Goal: Navigation & Orientation: Find specific page/section

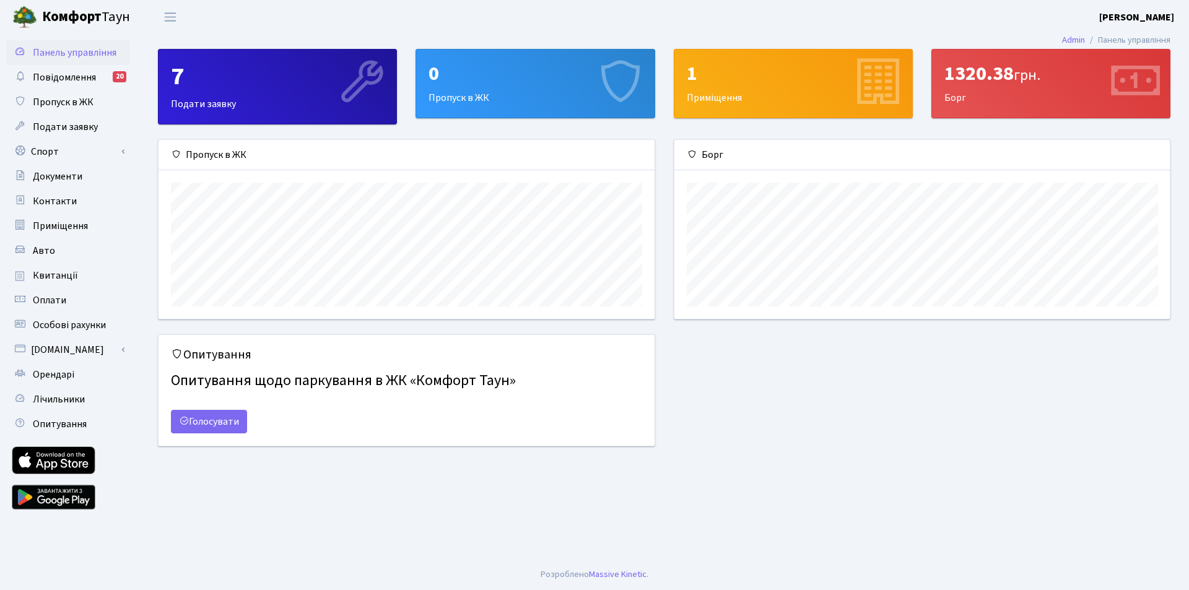
scroll to position [179, 495]
click at [54, 274] on span "Квитанції" at bounding box center [55, 276] width 45 height 14
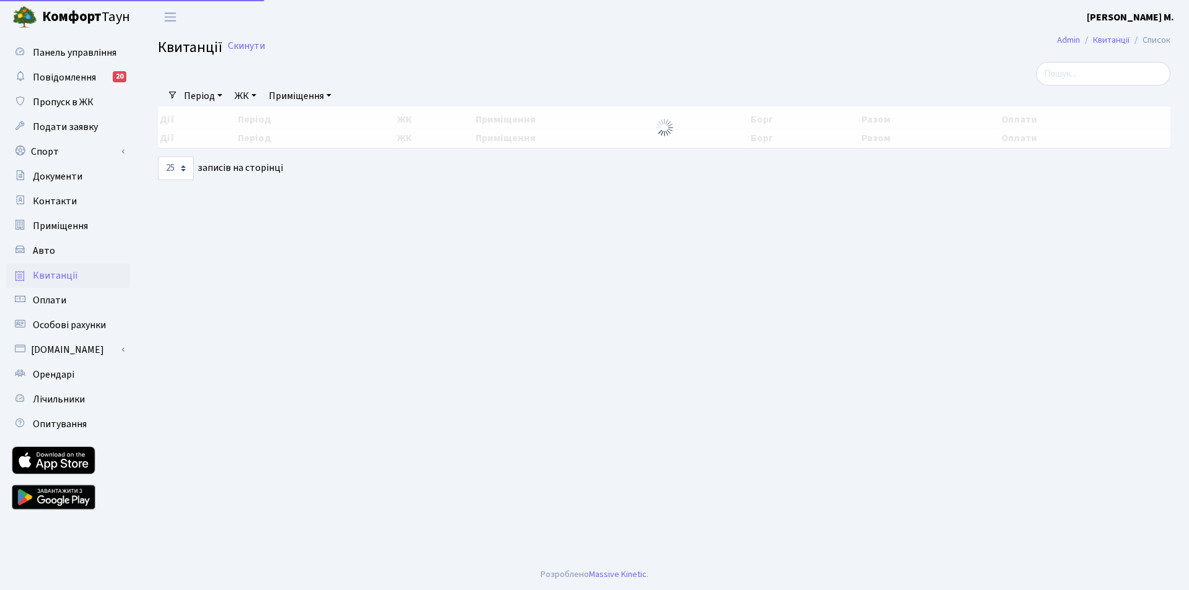
select select "25"
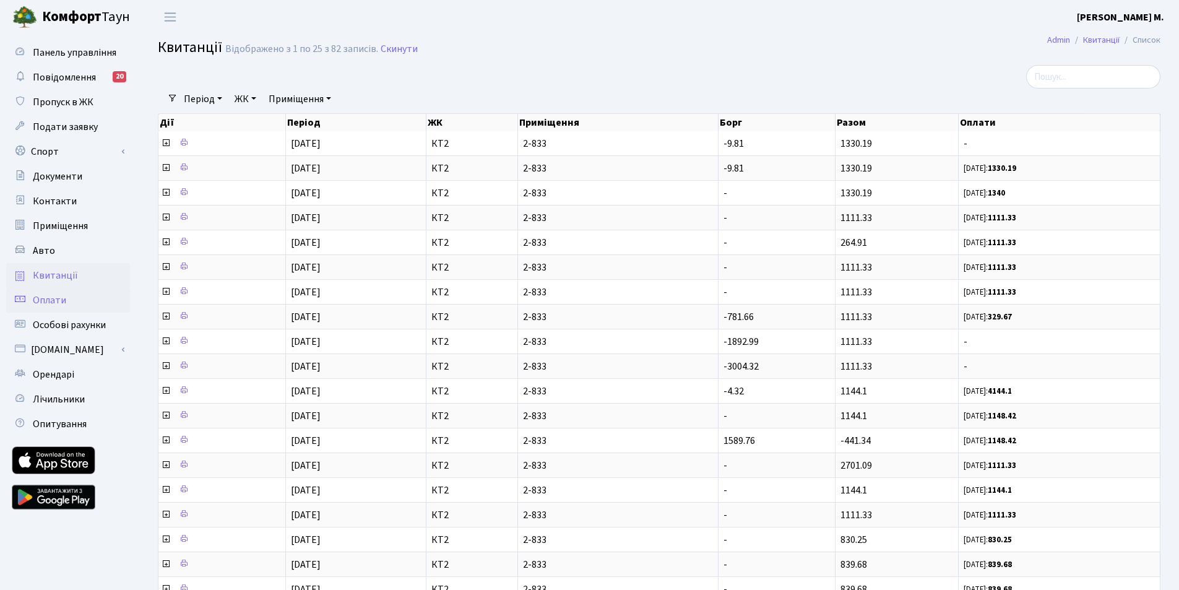
click at [66, 301] on link "Оплати" at bounding box center [68, 300] width 124 height 25
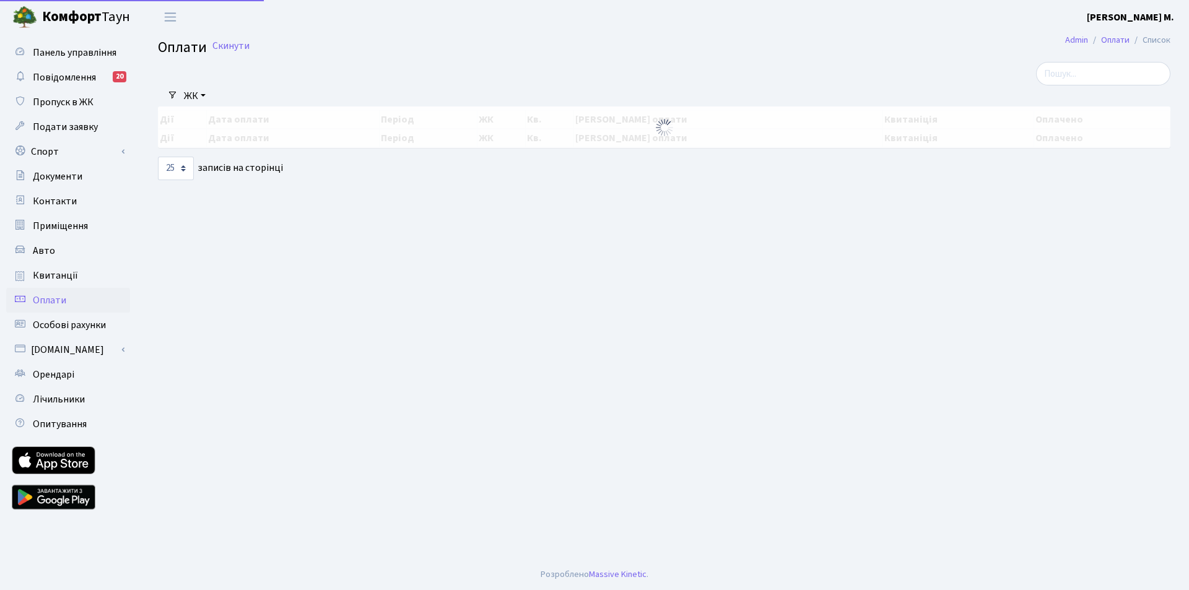
select select "25"
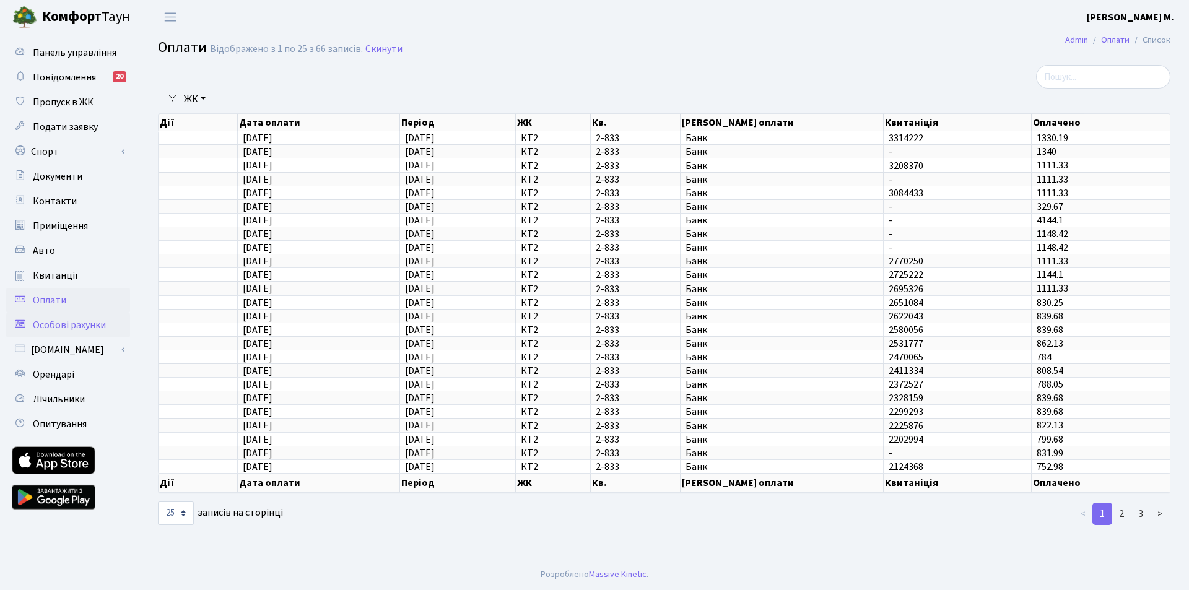
click at [76, 324] on span "Особові рахунки" at bounding box center [69, 325] width 73 height 14
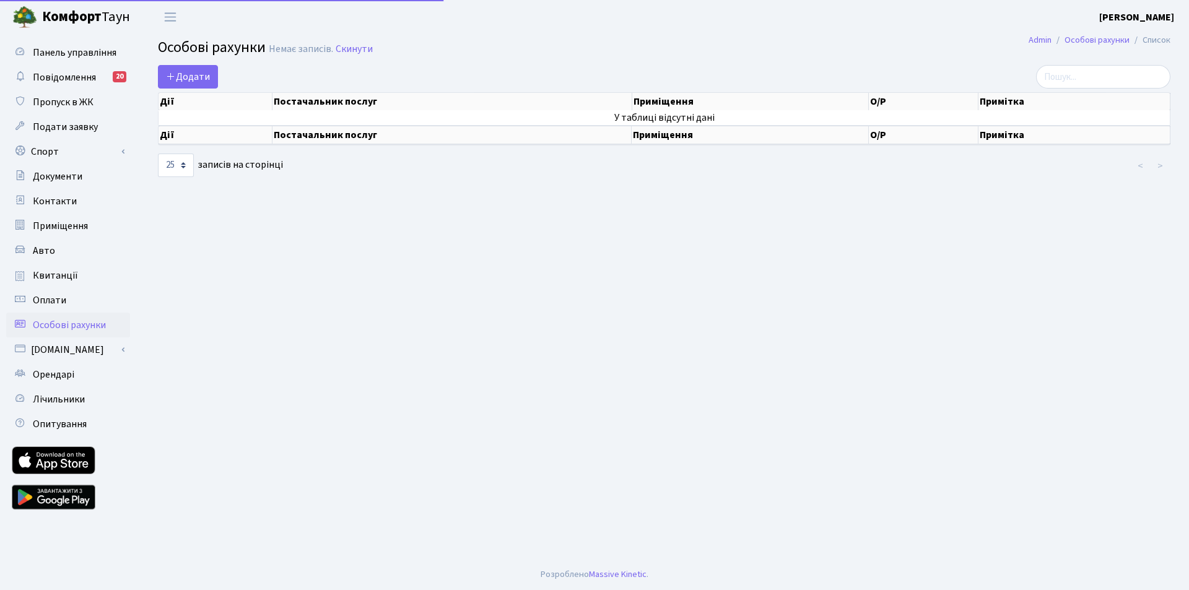
select select "25"
click at [69, 80] on span "Повідомлення" at bounding box center [64, 78] width 63 height 14
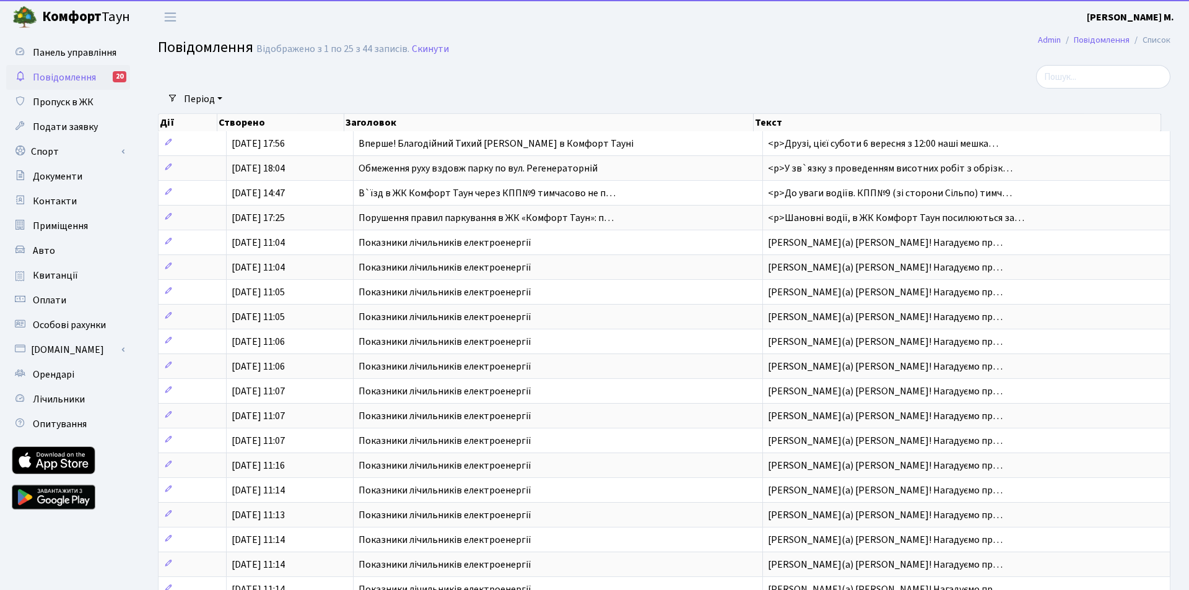
select select "25"
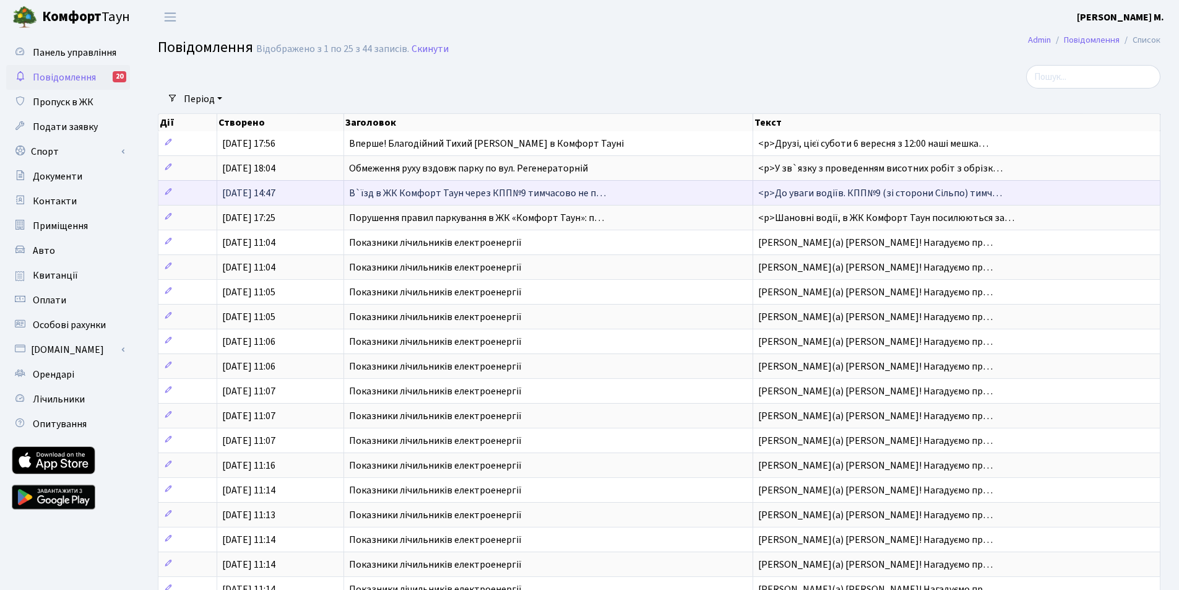
click at [470, 195] on span "В`їзд в ЖК Комфорт Таун через КПП№9 тимчасово не п…" at bounding box center [477, 193] width 257 height 14
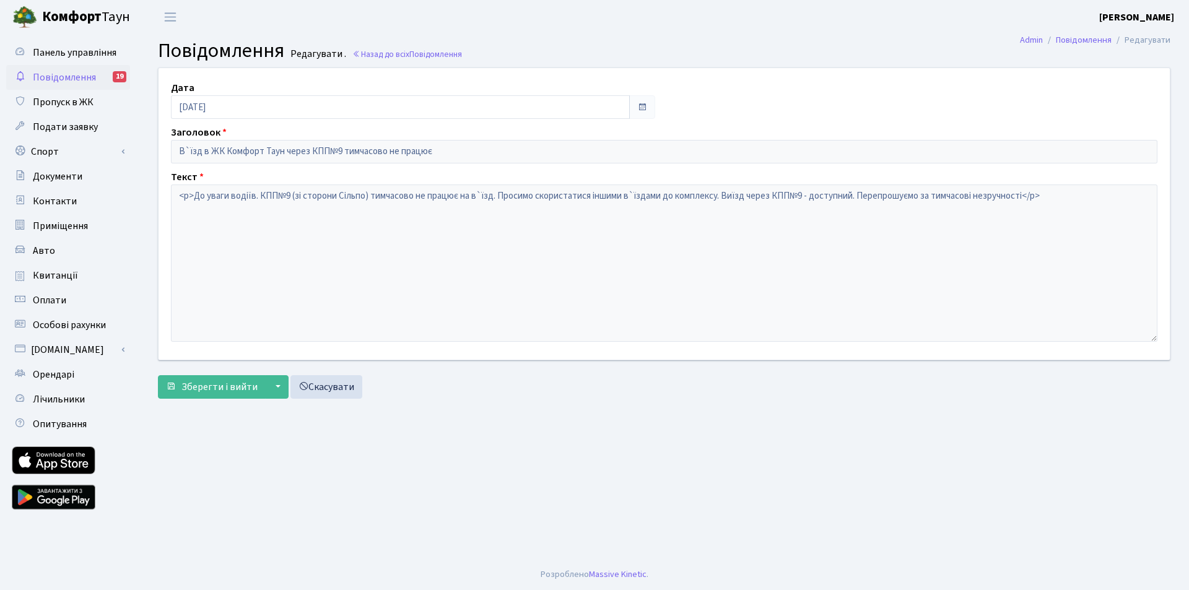
click at [79, 76] on span "Повідомлення" at bounding box center [64, 78] width 63 height 14
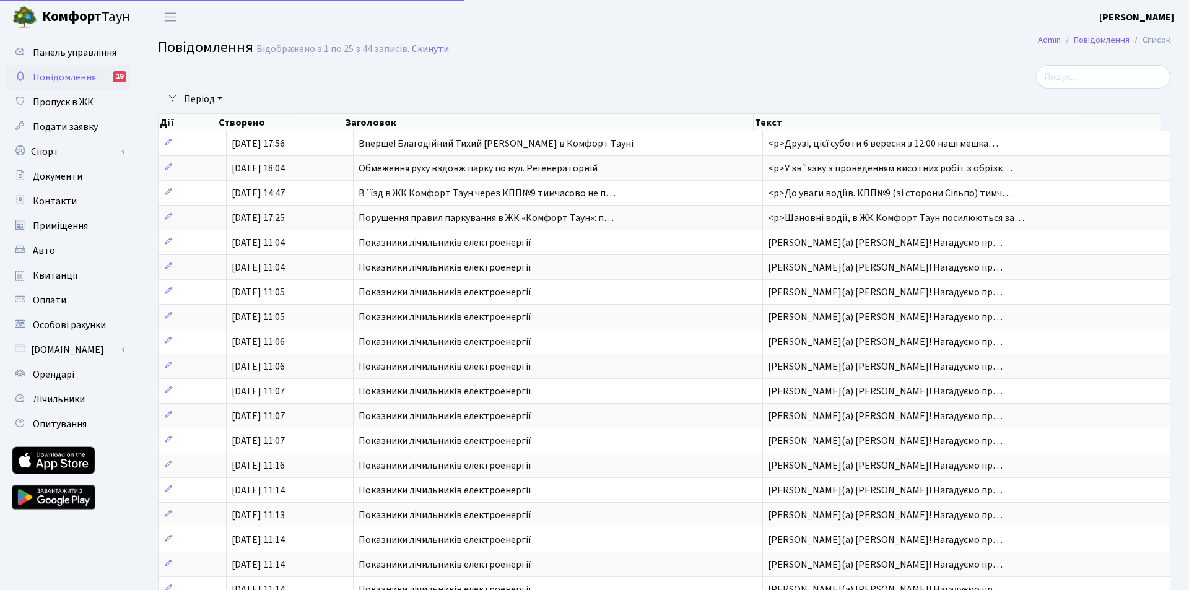
select select "25"
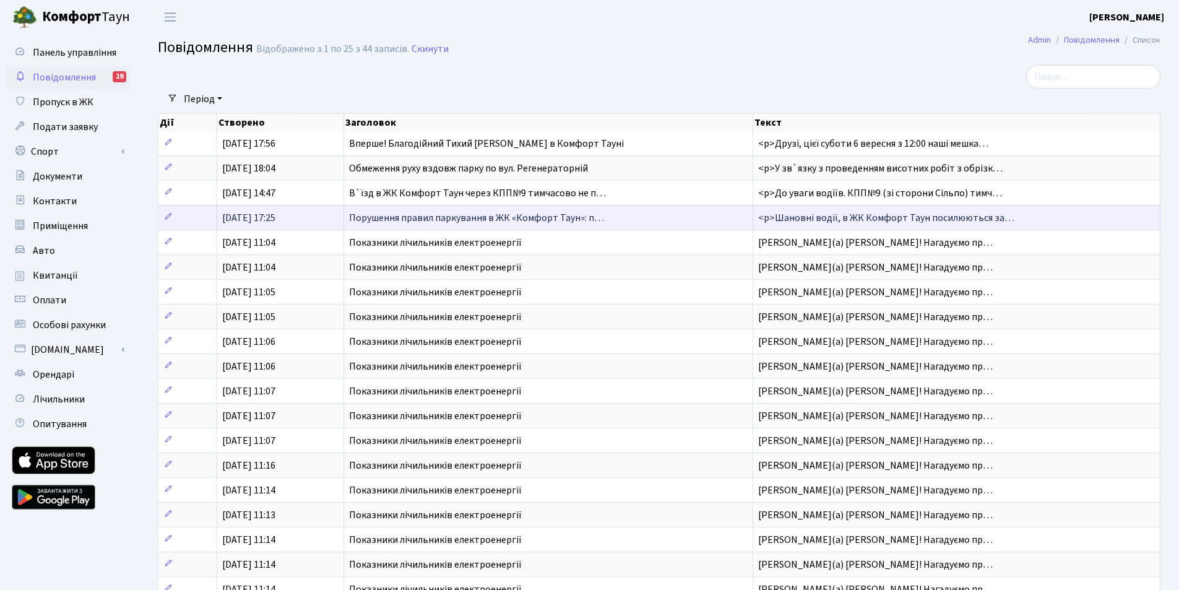
click at [856, 218] on span "<p>Шановні водії, в ЖК Комфорт Таун посилюються за…" at bounding box center [886, 218] width 256 height 14
click at [380, 216] on span "Порушення правил паркування в ЖК «Комфорт Таун»: п…" at bounding box center [476, 218] width 255 height 14
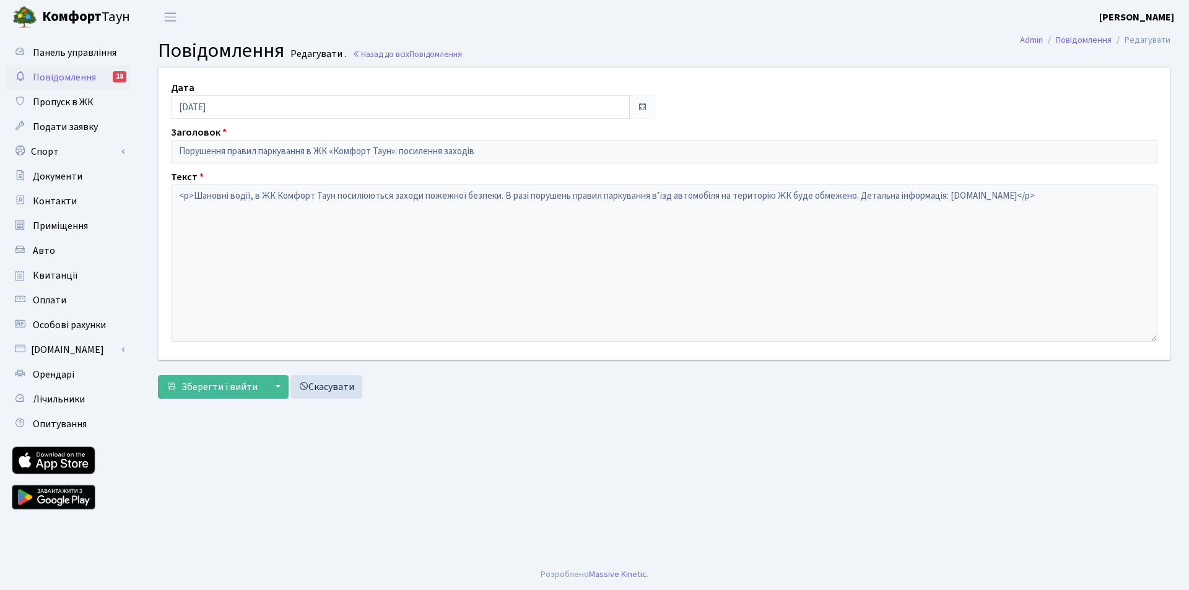
click at [63, 73] on span "Повідомлення" at bounding box center [64, 78] width 63 height 14
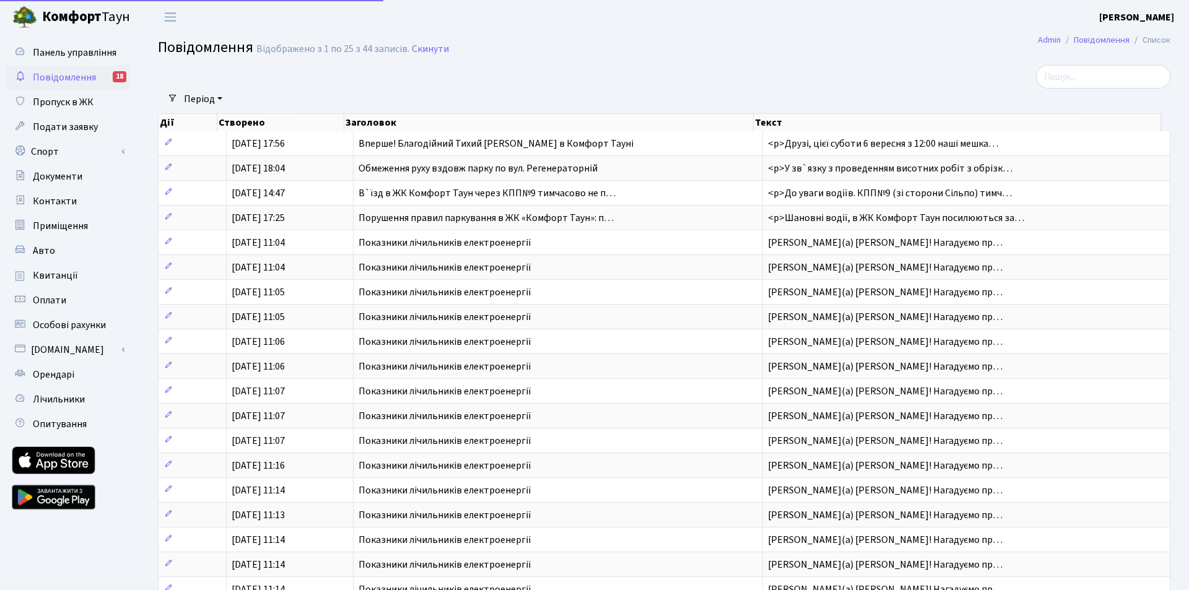
select select "25"
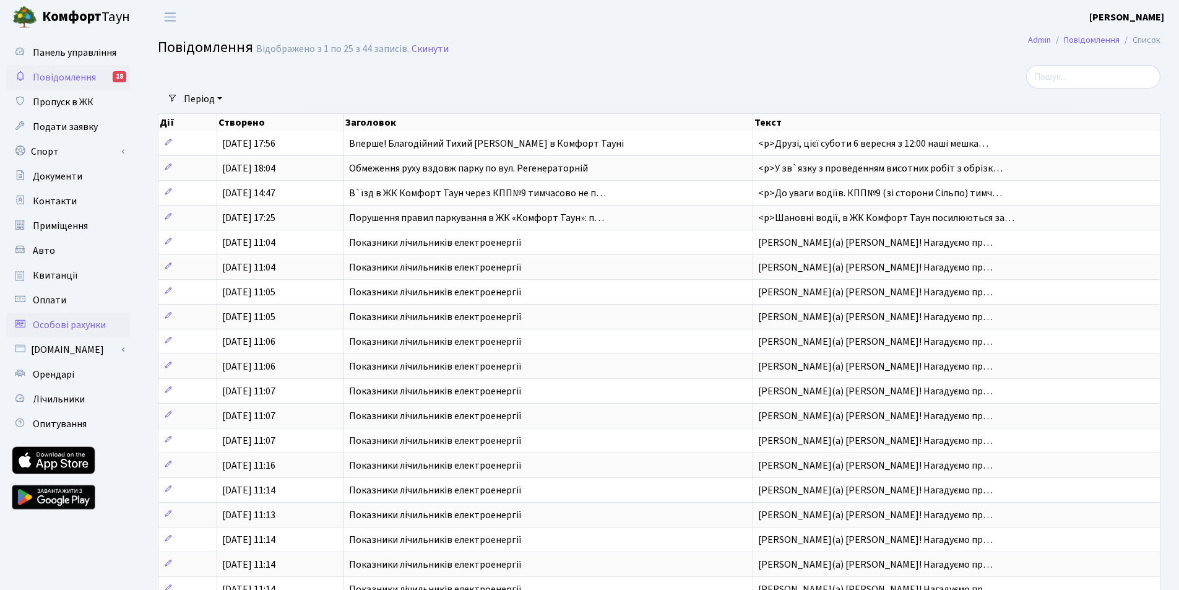
click at [70, 324] on span "Особові рахунки" at bounding box center [69, 325] width 73 height 14
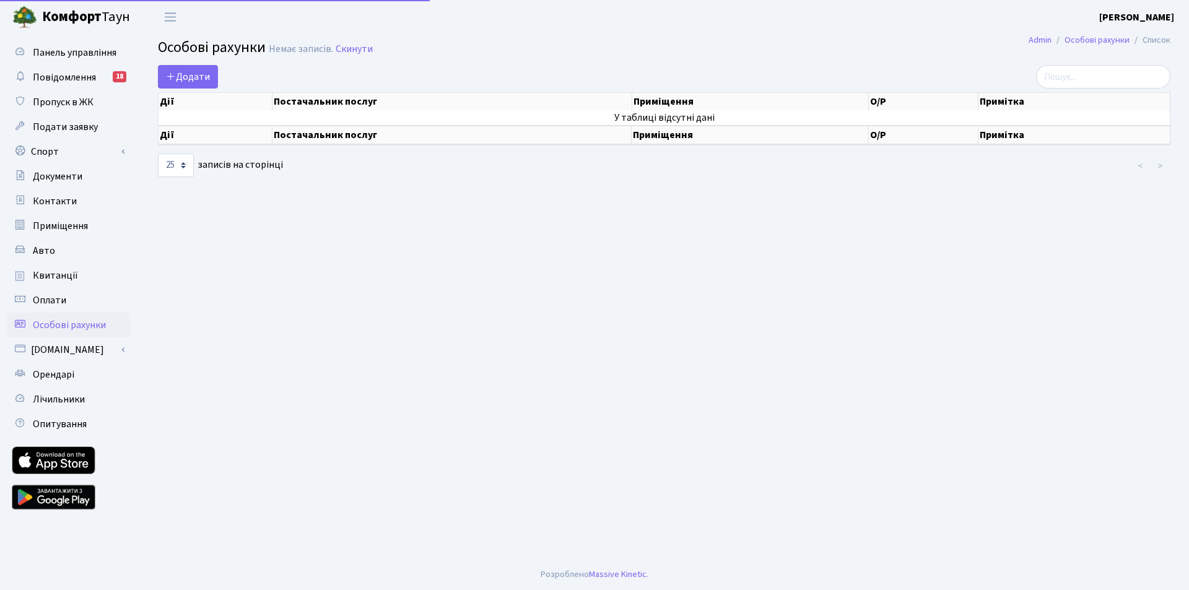
select select "25"
click at [51, 73] on span "Повідомлення" at bounding box center [64, 78] width 63 height 14
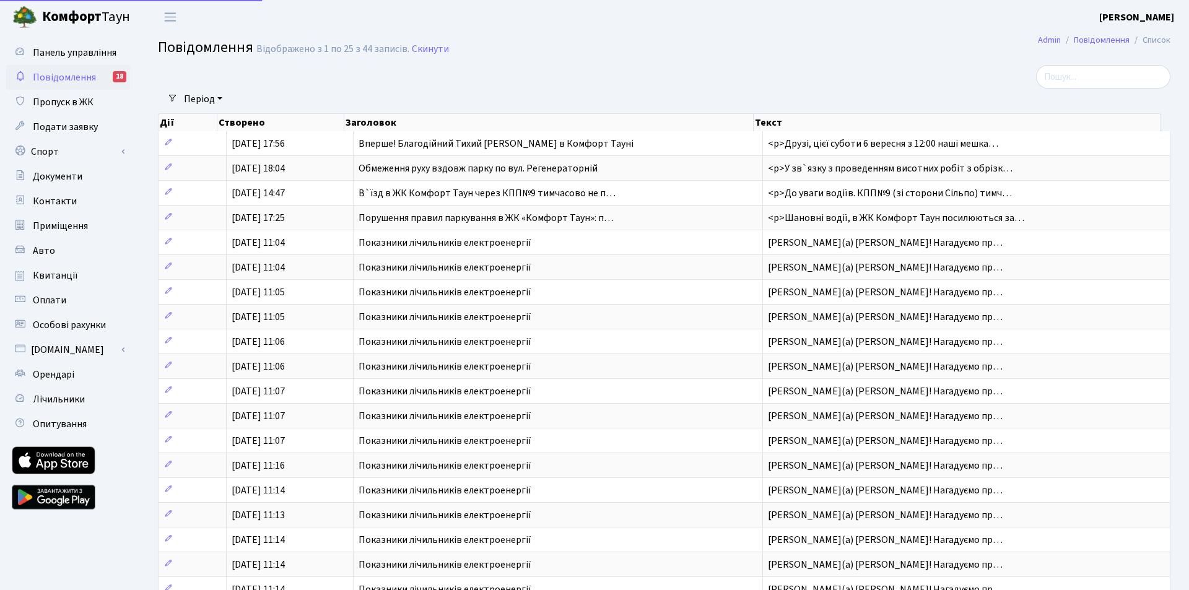
select select "25"
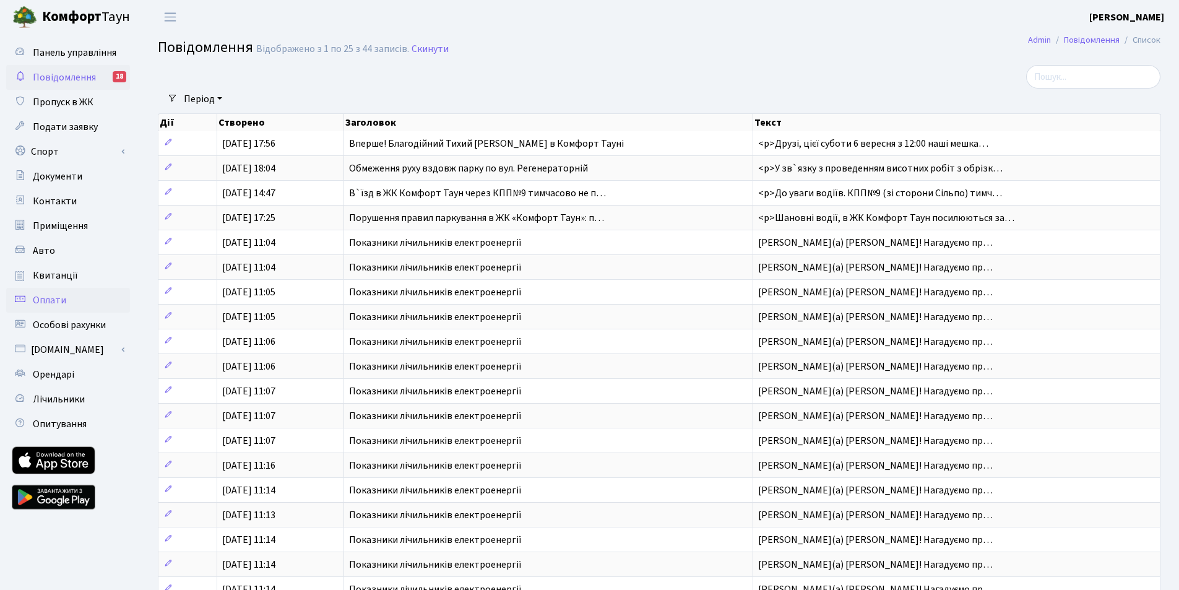
click at [43, 302] on span "Оплати" at bounding box center [49, 300] width 33 height 14
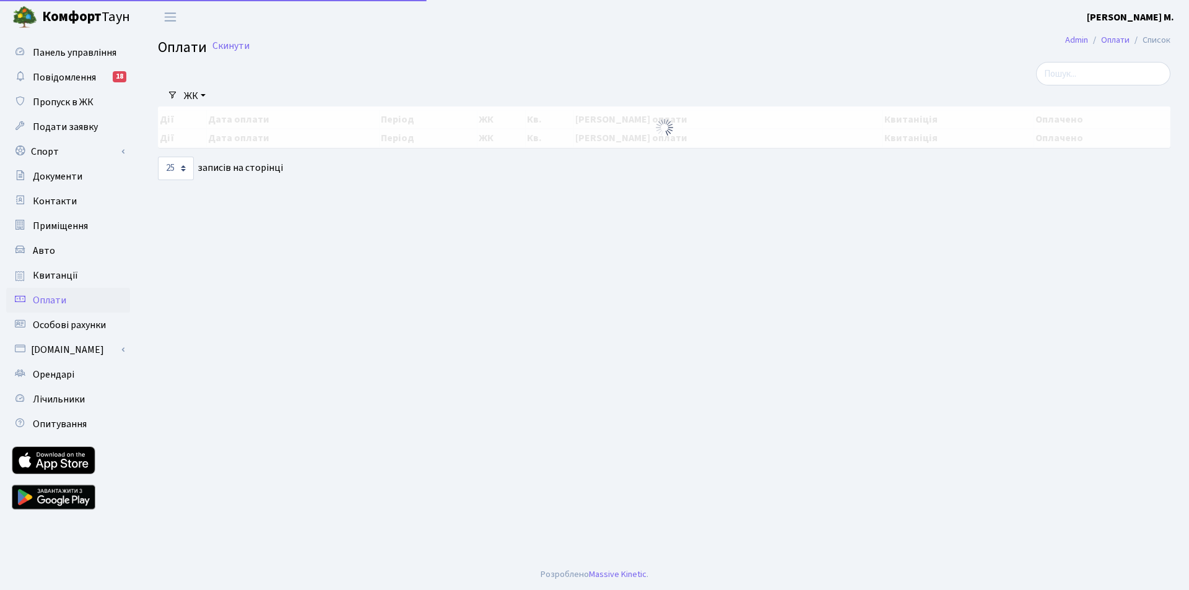
select select "25"
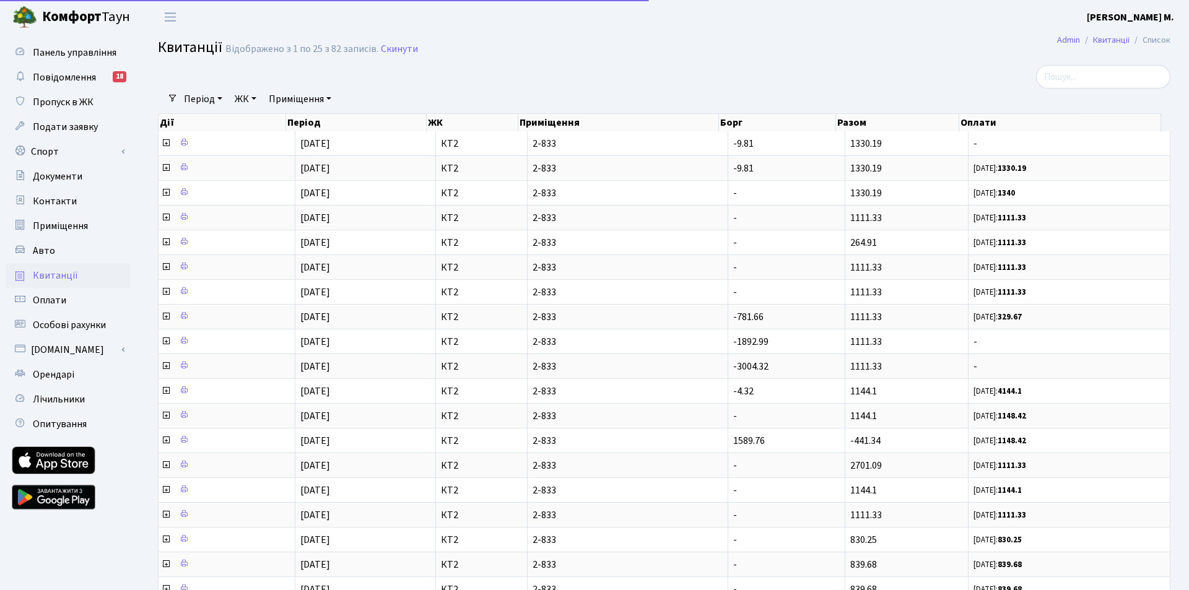
select select "25"
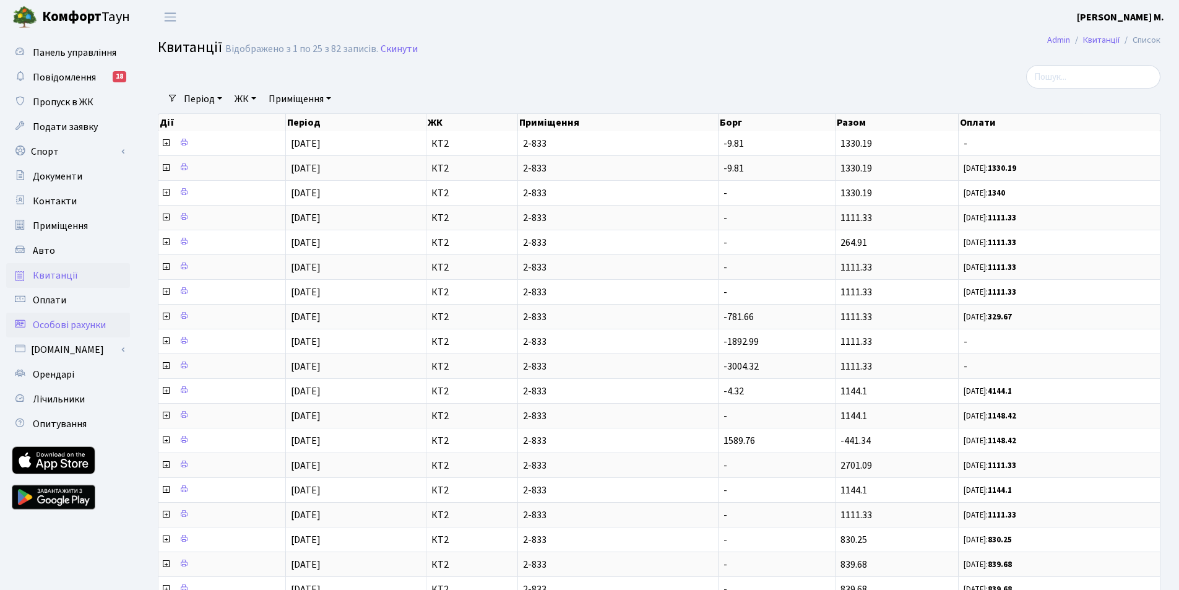
click at [77, 324] on span "Особові рахунки" at bounding box center [69, 325] width 73 height 14
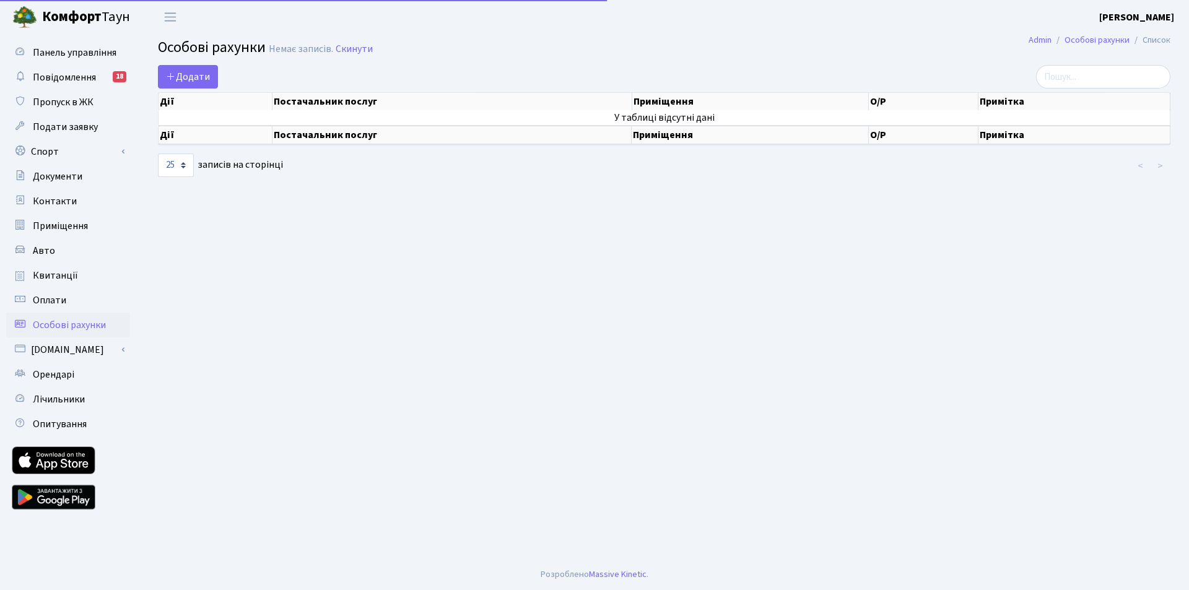
select select "25"
click at [62, 302] on span "Оплати" at bounding box center [49, 300] width 33 height 14
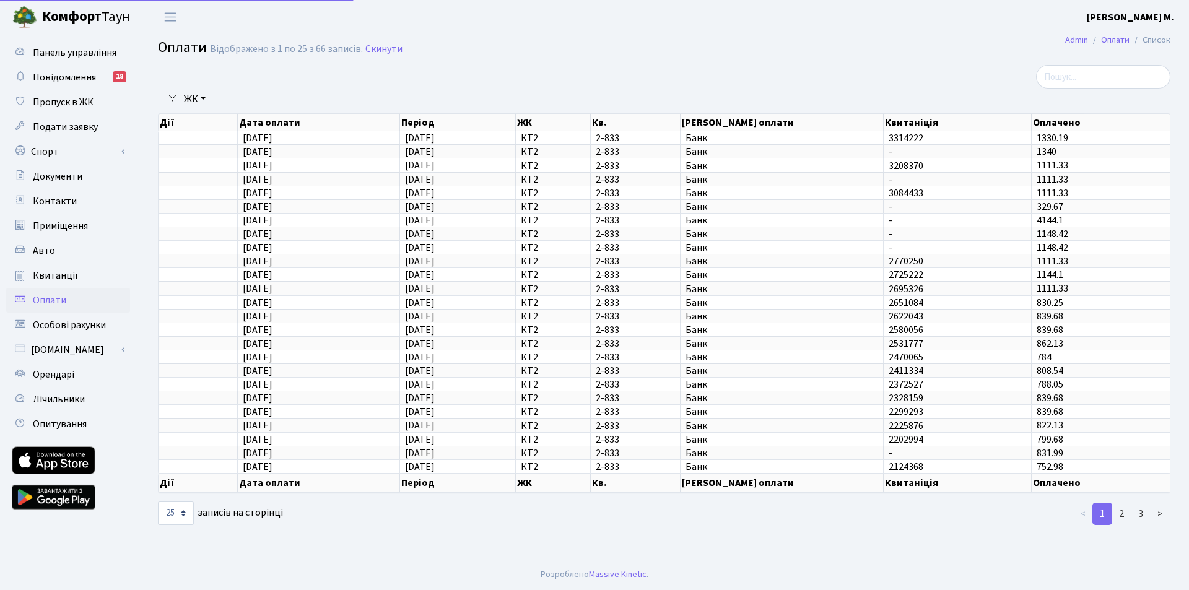
select select "25"
click at [67, 275] on span "Квитанції" at bounding box center [55, 276] width 45 height 14
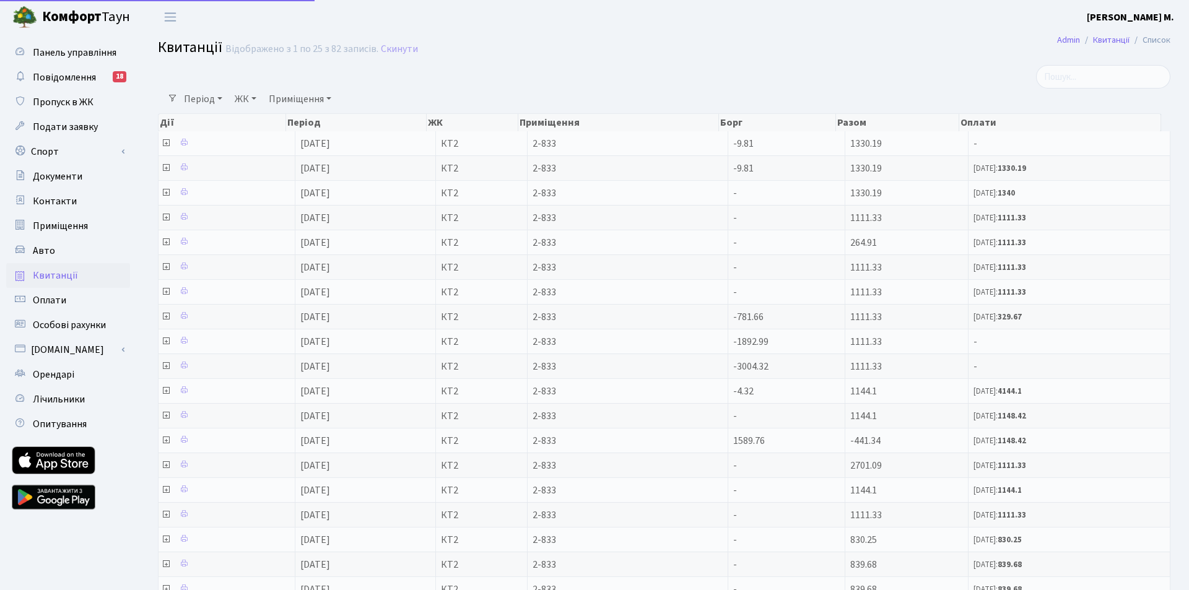
select select "25"
